Goal: Communication & Community: Answer question/provide support

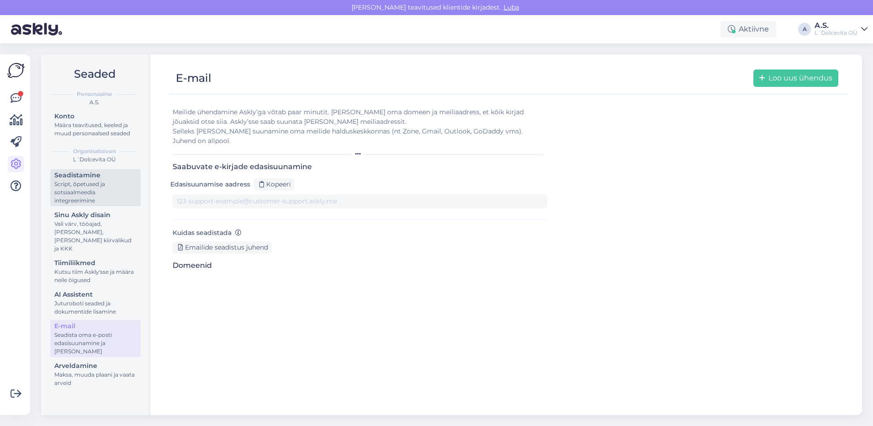
type input "[DOMAIN_NAME][EMAIL_ADDRESS][DOMAIN_NAME]"
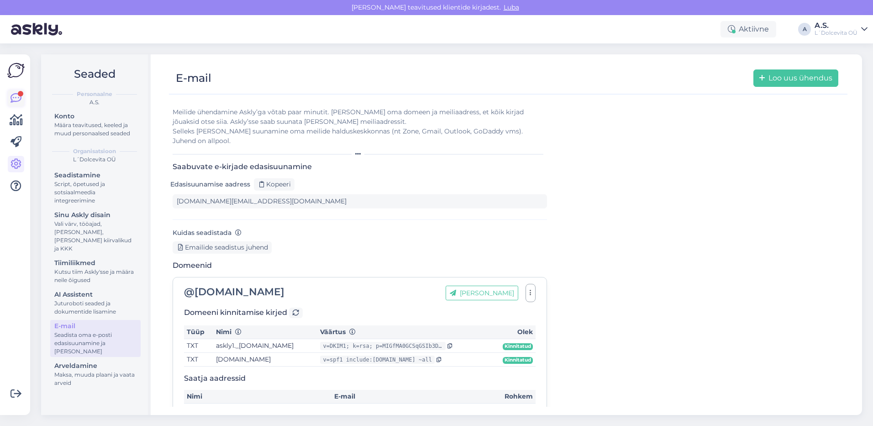
click at [15, 92] on link at bounding box center [16, 98] width 16 height 16
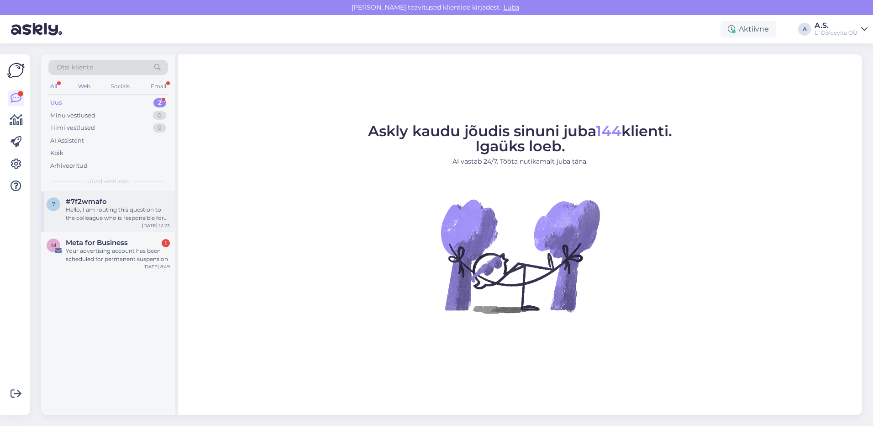
click at [99, 207] on div "Hello, I am routing this question to the colleague who is responsible for this …" at bounding box center [118, 214] width 104 height 16
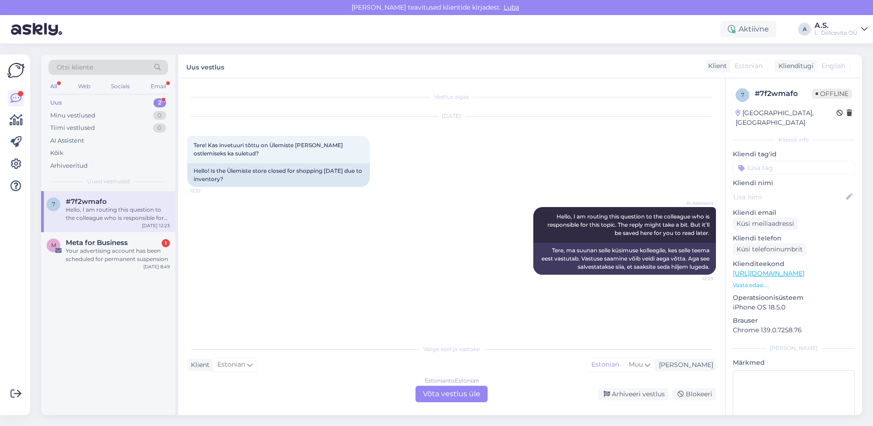
click at [457, 394] on div "Estonian to Estonian Võta vestlus üle" at bounding box center [452, 393] width 72 height 16
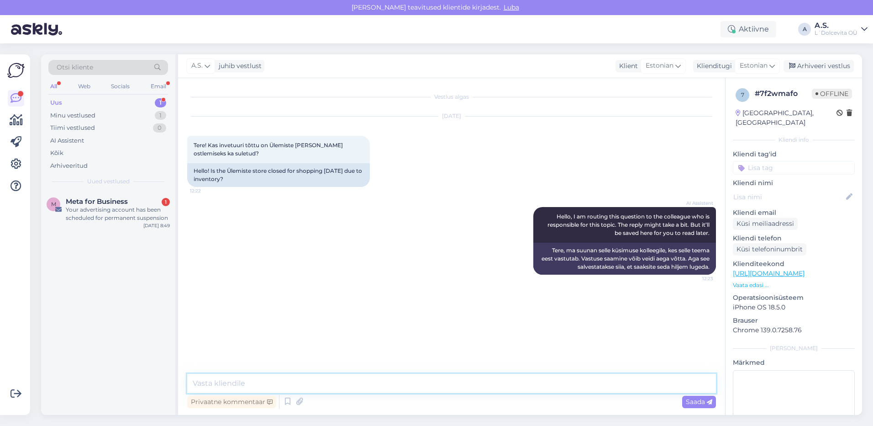
click at [375, 380] on textarea at bounding box center [451, 383] width 529 height 19
type textarea "Tere, jah esialgse info kohaselt [PERSON_NAME] 15.00 ni võib minna aga kui lähe…"
click at [688, 398] on span "Saada" at bounding box center [699, 401] width 26 height 8
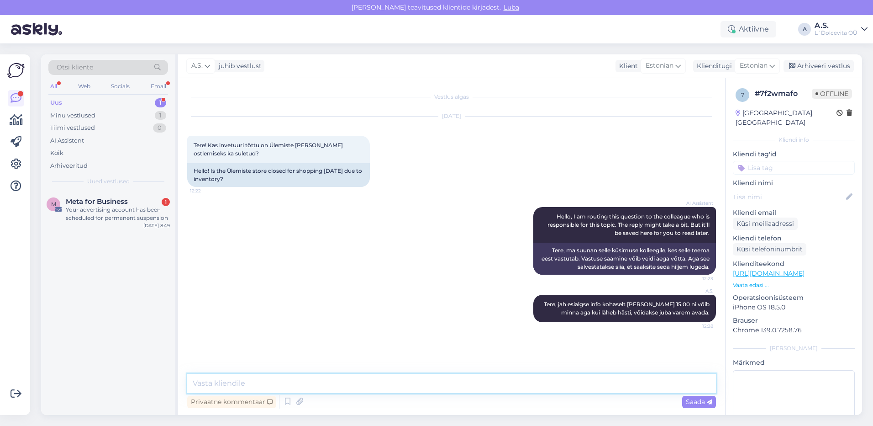
click at [366, 384] on textarea at bounding box center [451, 383] width 529 height 19
type textarea "W"
click at [250, 382] on textarea "Et siis sellel hetkel osta kauplusest ei ole võimalik." at bounding box center [451, 383] width 529 height 19
type textarea "Et siis sellel ajal osta kauplusest ei ole võimalik."
click at [420, 383] on textarea "Et siis sellel ajal osta kauplusest ei ole võimalik." at bounding box center [451, 383] width 529 height 19
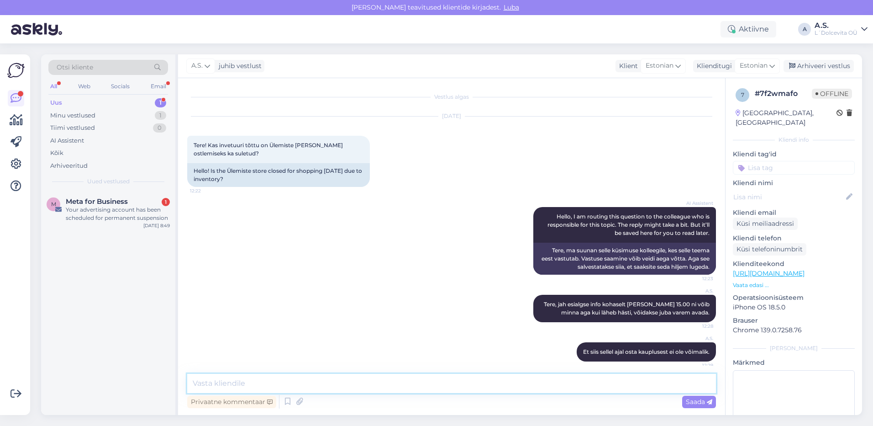
scroll to position [6, 0]
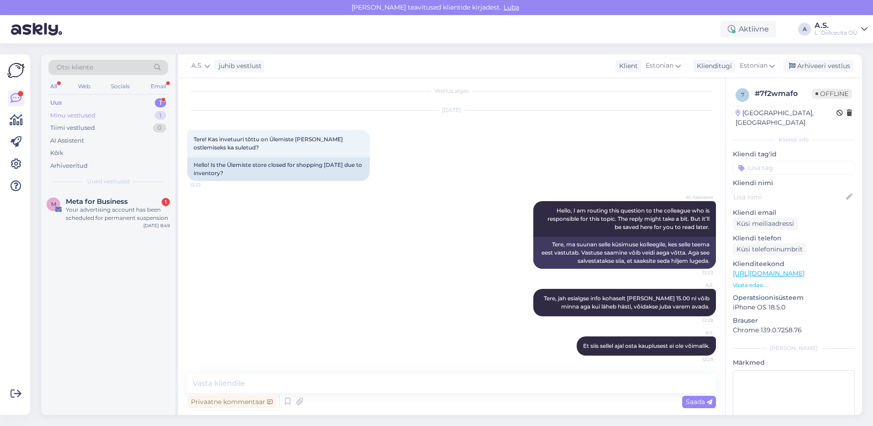
click at [85, 113] on div "Minu vestlused" at bounding box center [72, 115] width 45 height 9
click at [107, 213] on div "Et siis sellel ajal osta kauplusest ei ole võimalik." at bounding box center [118, 214] width 104 height 16
click at [78, 103] on div "Uus 1" at bounding box center [108, 102] width 120 height 13
click at [118, 229] on div "M Meta for Business 1 Your advertising account has been scheduled for permanent…" at bounding box center [108, 211] width 134 height 41
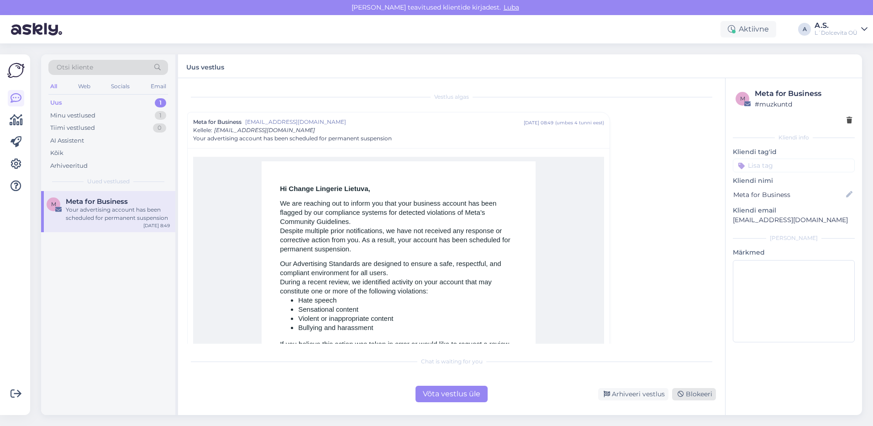
click at [685, 395] on div "Blokeeri" at bounding box center [694, 394] width 44 height 12
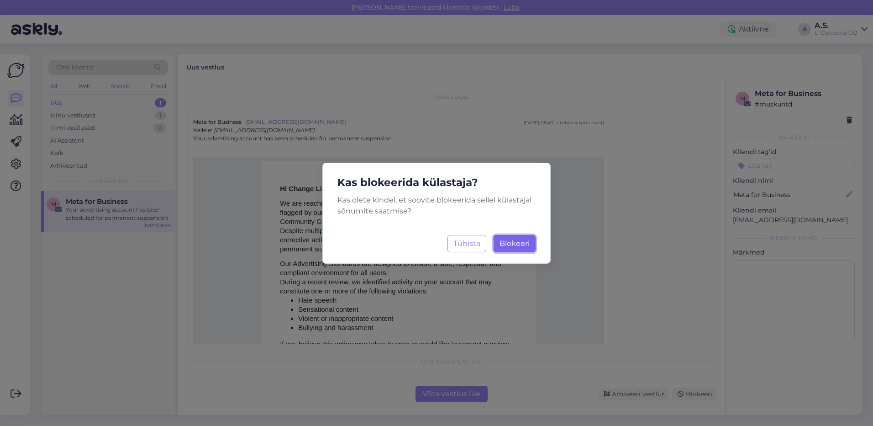
click at [506, 243] on span "Blokeeri" at bounding box center [515, 243] width 30 height 9
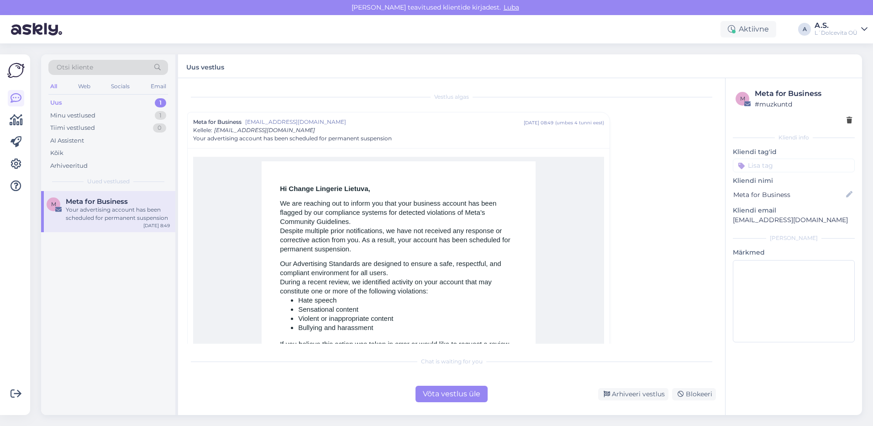
scroll to position [25, 0]
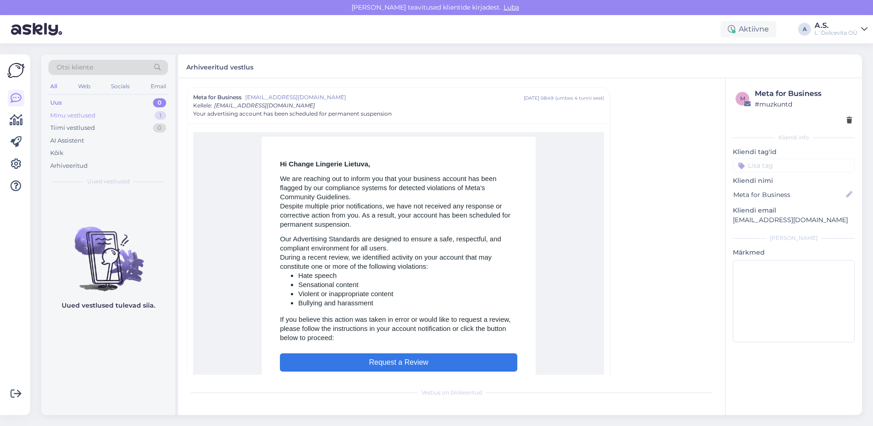
click at [58, 113] on div "Minu vestlused" at bounding box center [72, 115] width 45 height 9
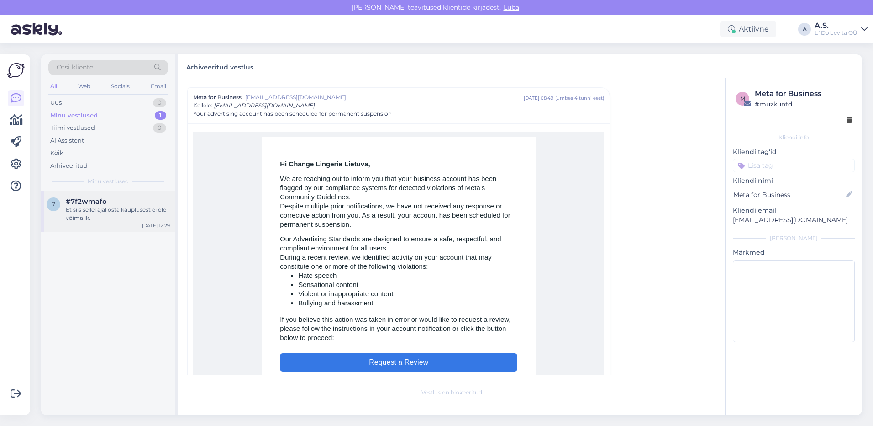
click at [100, 214] on div "Et siis sellel ajal osta kauplusest ei ole võimalik." at bounding box center [118, 214] width 104 height 16
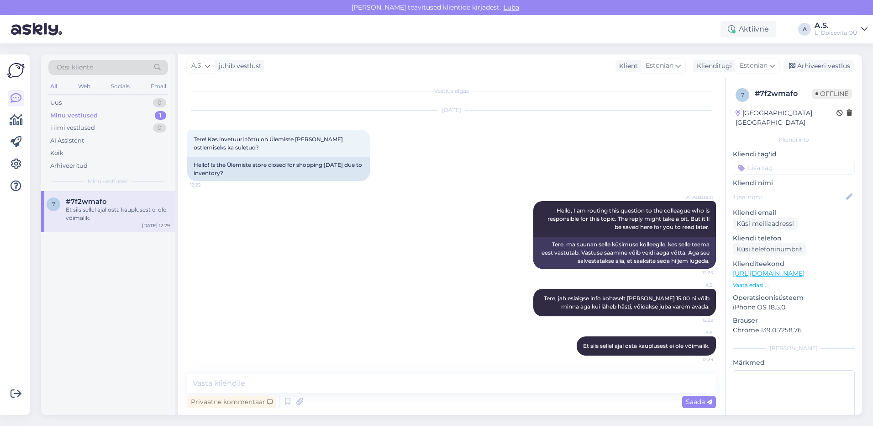
click at [78, 119] on div "Minu vestlused" at bounding box center [73, 115] width 47 height 9
click at [69, 99] on div "Uus 0" at bounding box center [108, 102] width 120 height 13
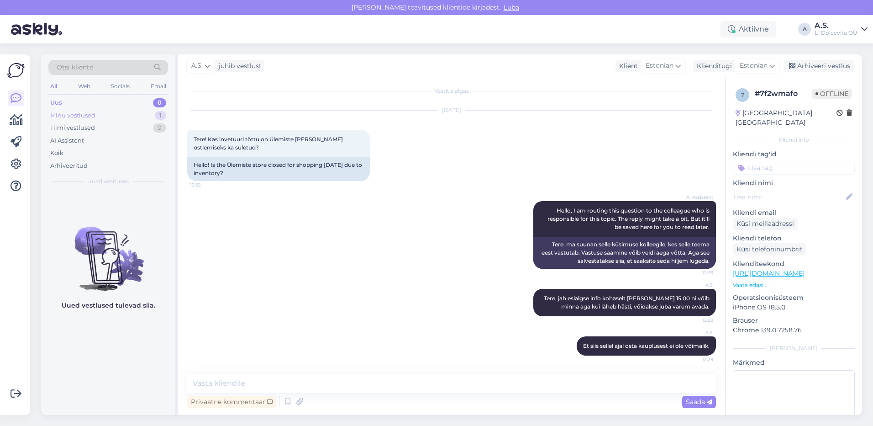
click at [72, 117] on div "Minu vestlused" at bounding box center [72, 115] width 45 height 9
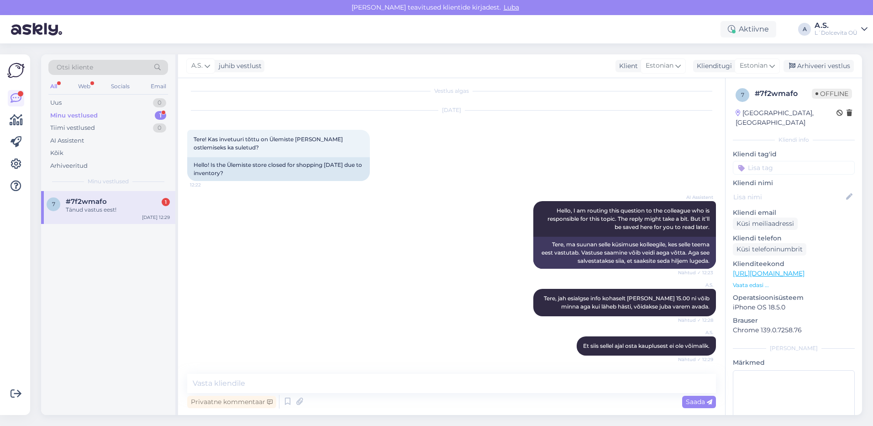
scroll to position [45, 0]
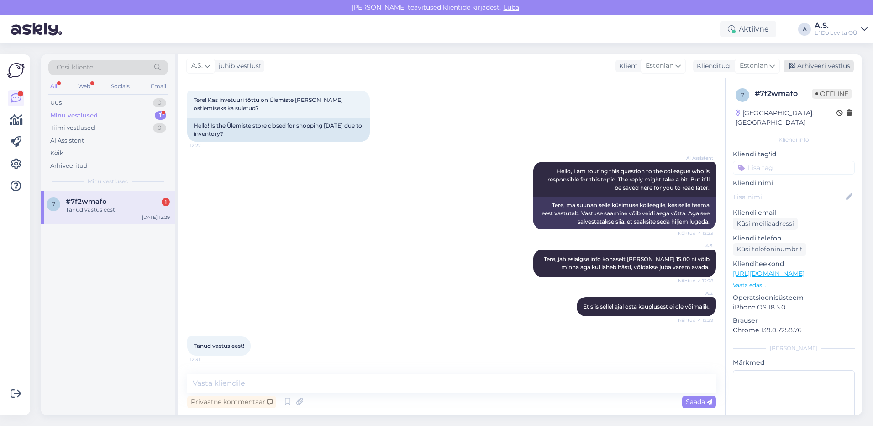
click at [817, 60] on div "Arhiveeri vestlus" at bounding box center [819, 66] width 70 height 12
